Goal: Find specific page/section: Find specific page/section

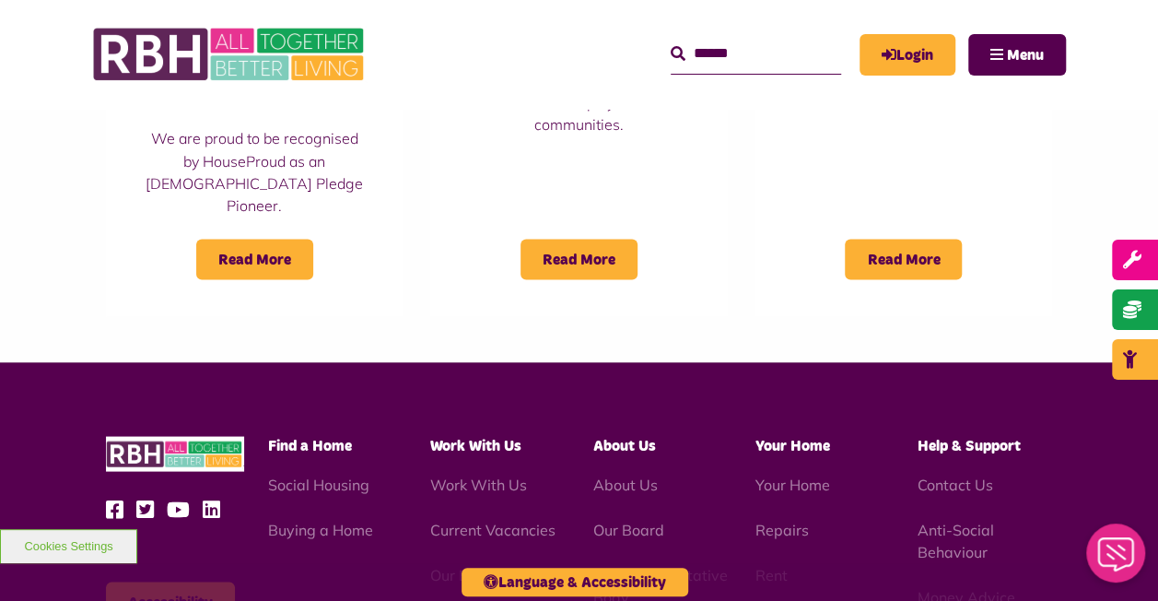
scroll to position [1640, 0]
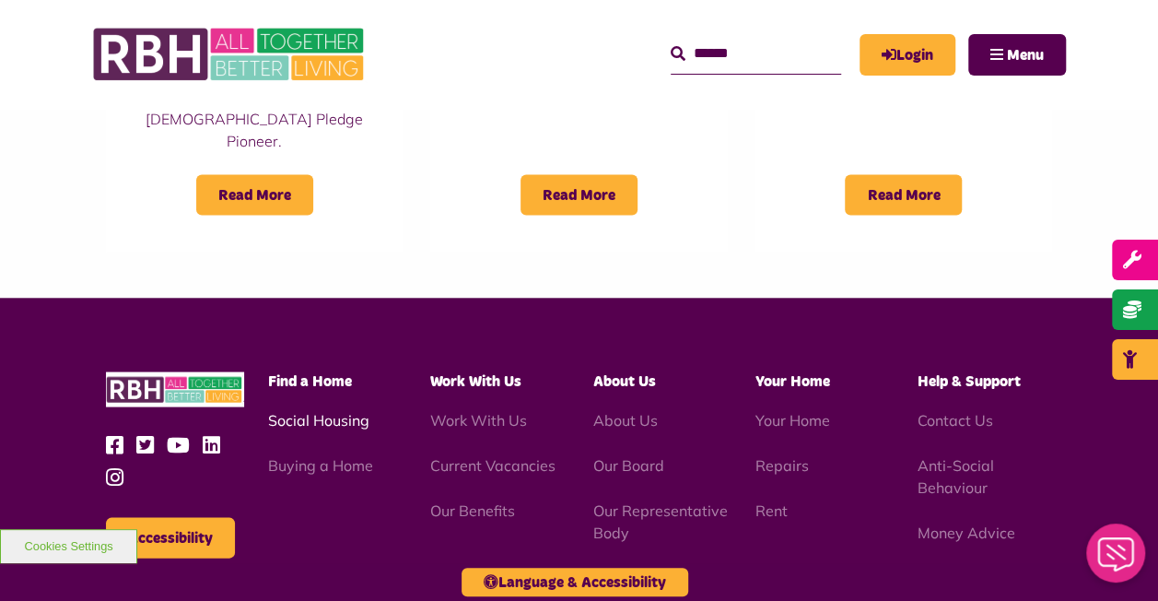
click at [294, 410] on link "Social Housing" at bounding box center [318, 419] width 101 height 18
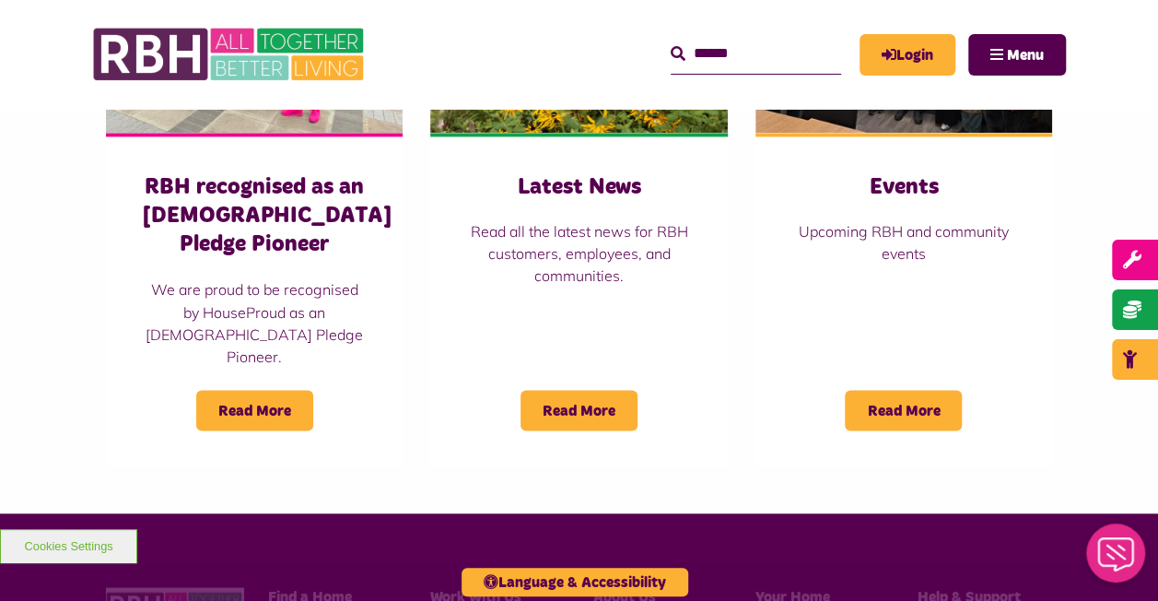
scroll to position [1179, 0]
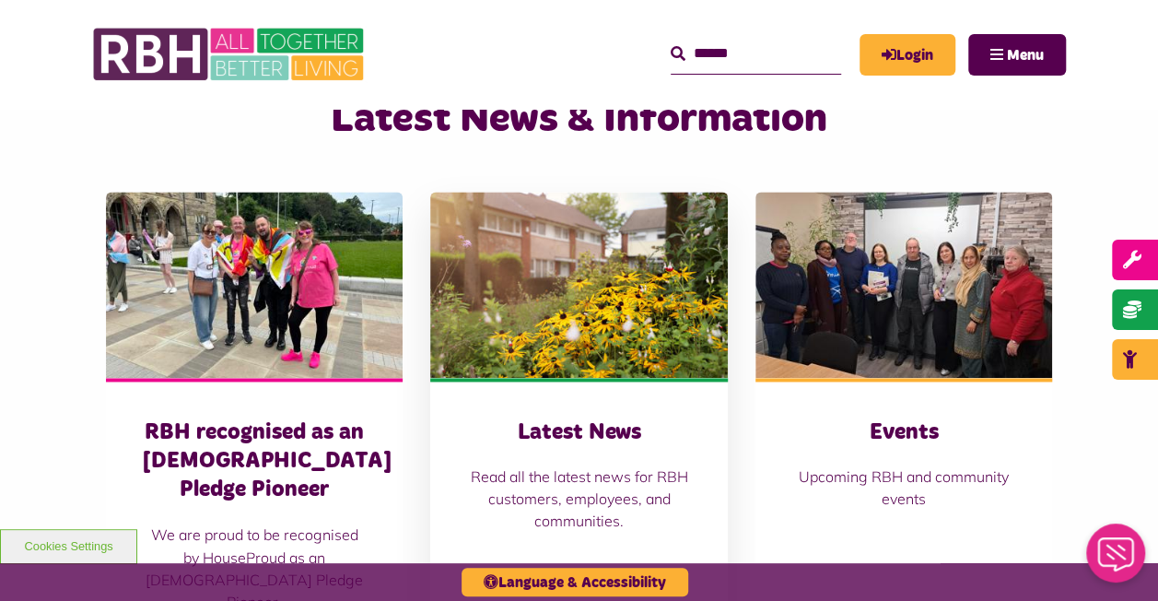
click at [546, 418] on h3 "Latest News" at bounding box center [578, 432] width 223 height 29
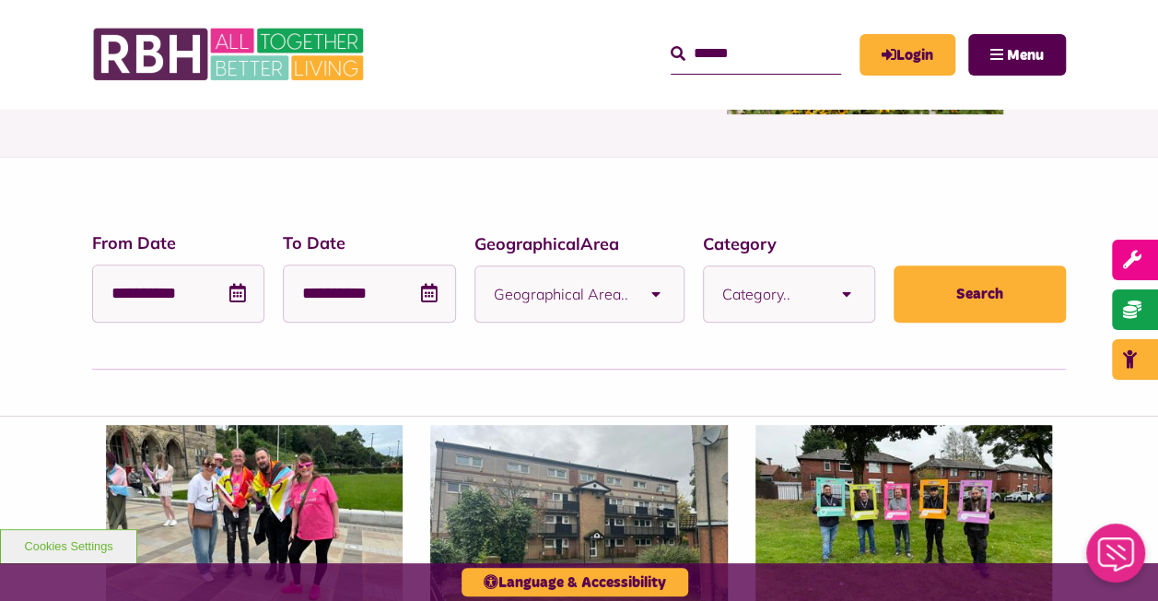
scroll to position [276, 0]
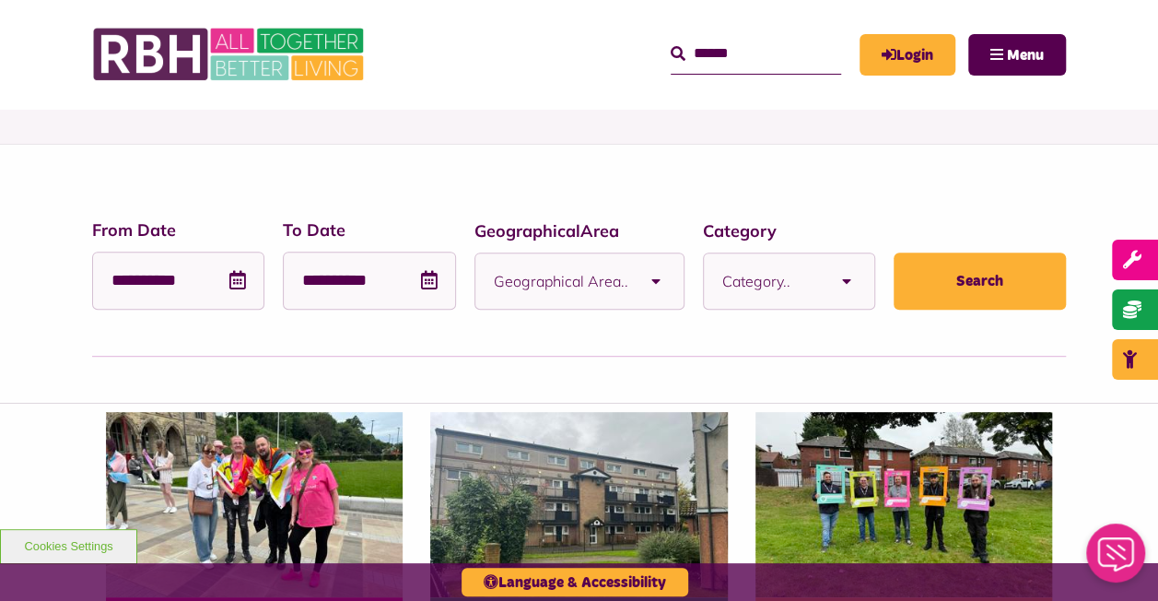
click at [635, 286] on b at bounding box center [656, 280] width 55 height 55
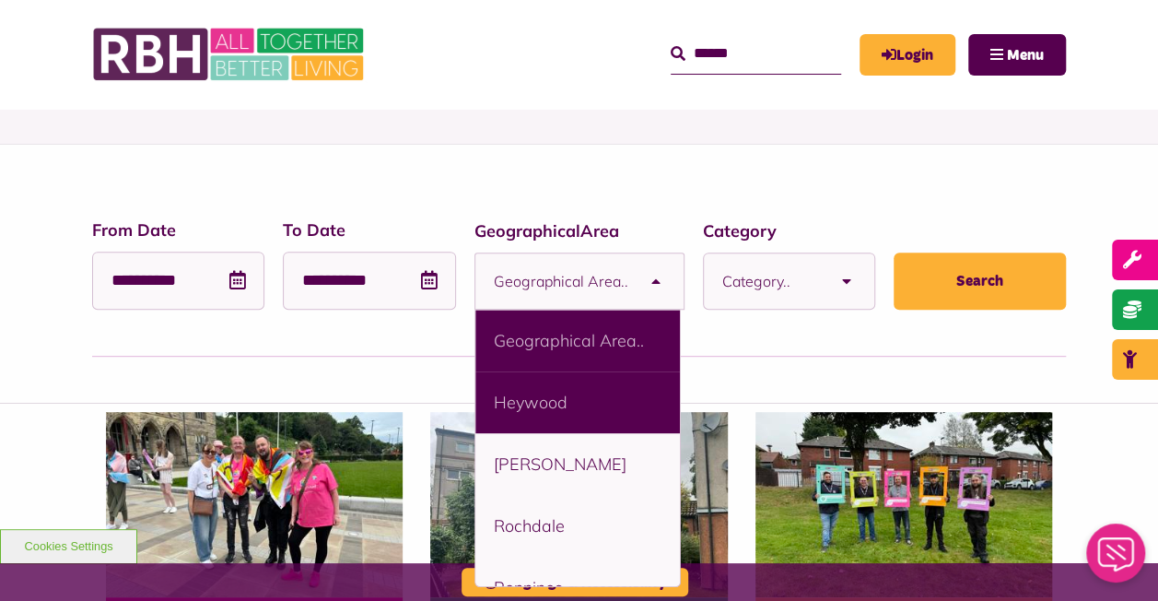
scroll to position [31, 0]
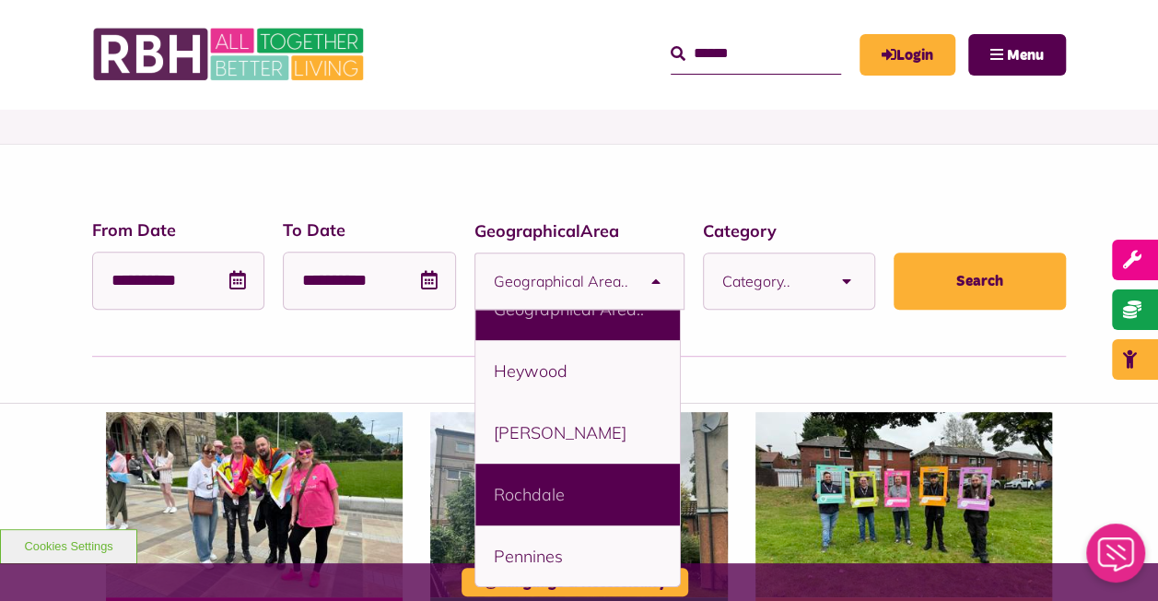
click at [567, 477] on li "Rochdale" at bounding box center [579, 495] width 206 height 62
select select "****"
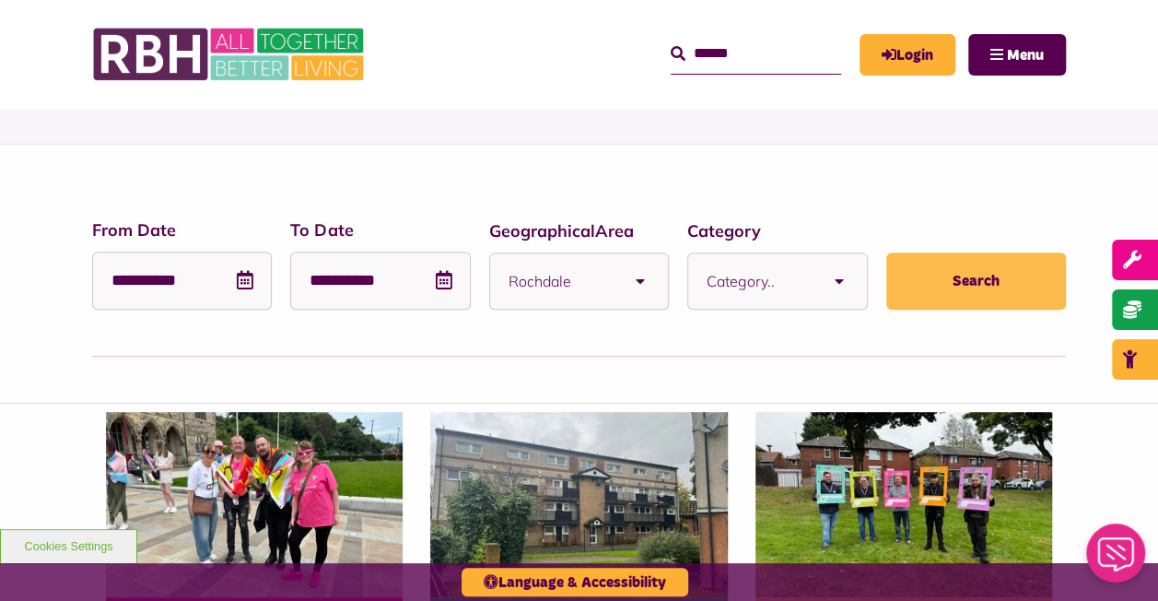
click at [1034, 288] on button "Search" at bounding box center [977, 281] width 180 height 57
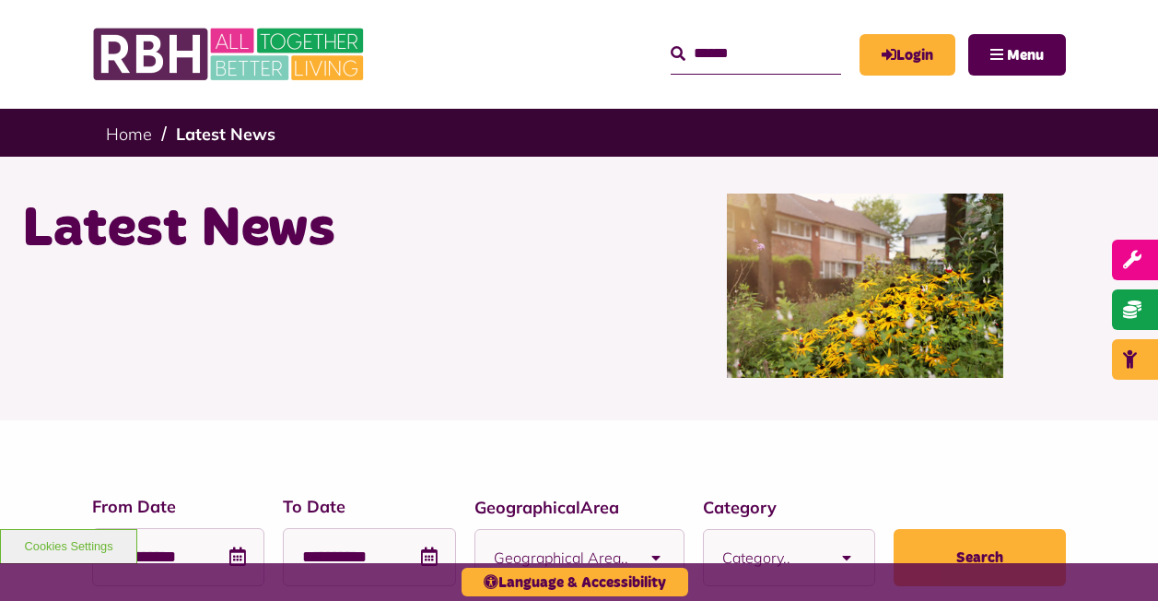
select select "****"
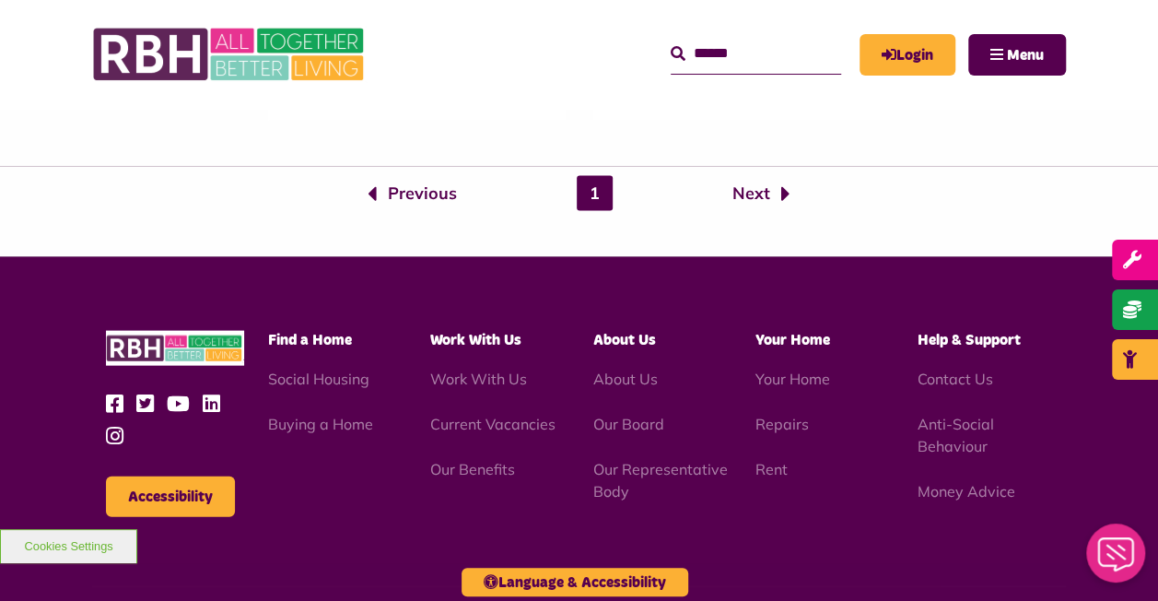
scroll to position [1843, 0]
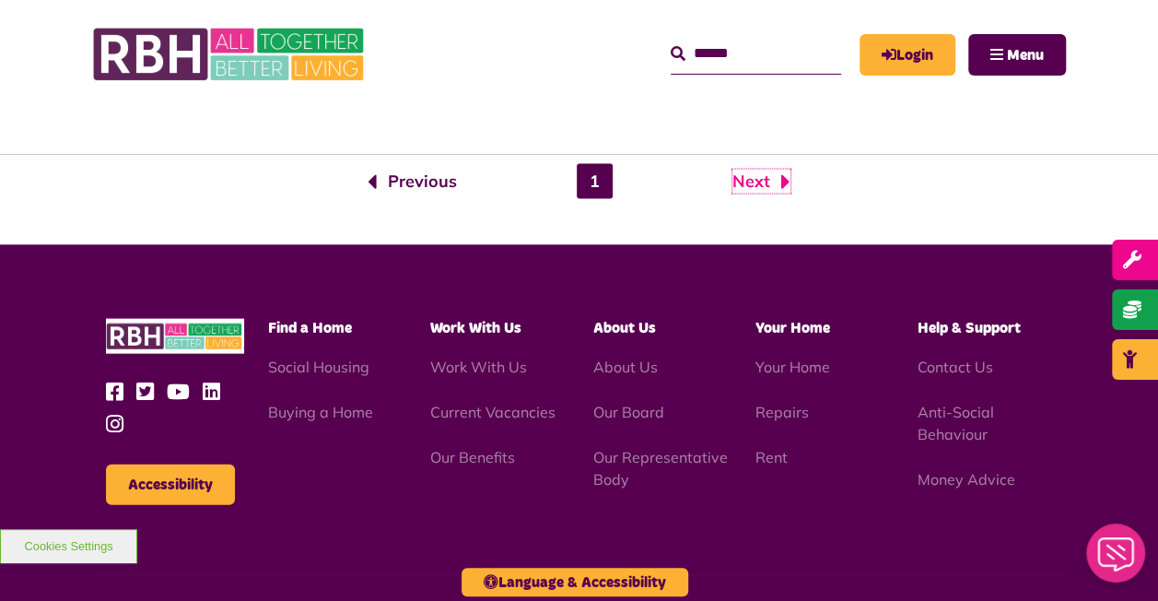
click at [750, 180] on link "Next" at bounding box center [762, 182] width 58 height 24
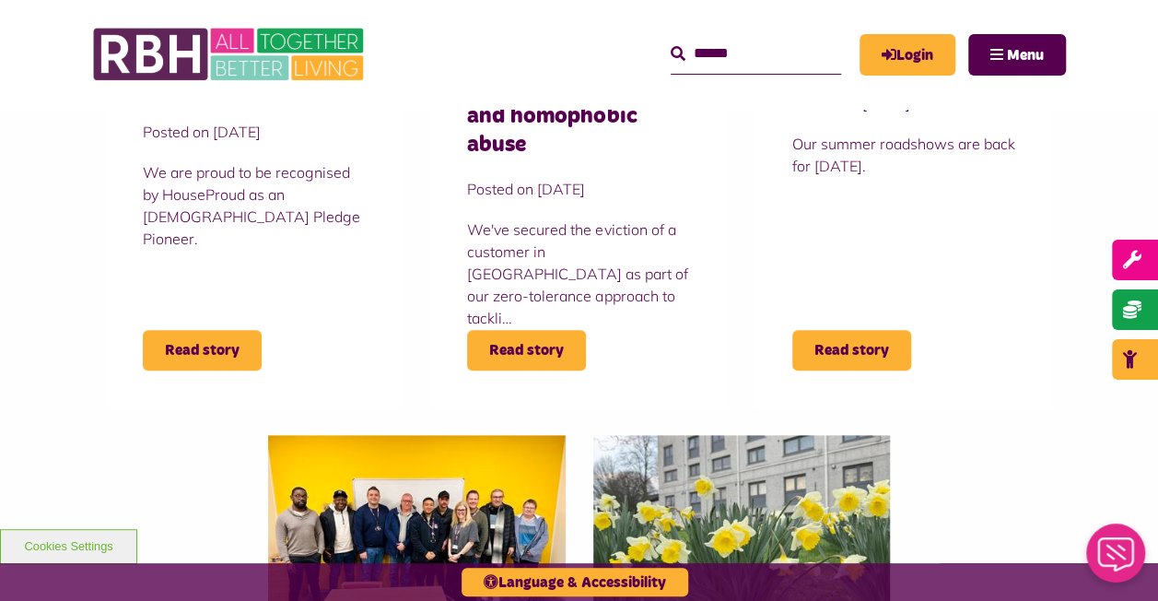
scroll to position [829, 0]
